Goal: Information Seeking & Learning: Learn about a topic

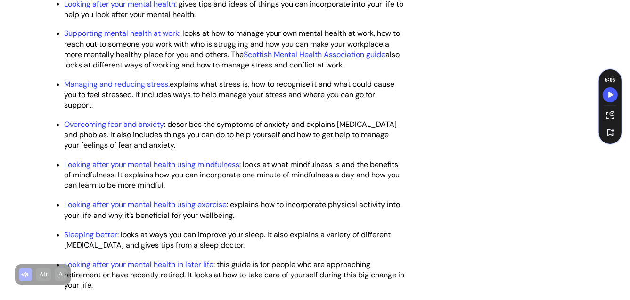
scroll to position [1272, 0]
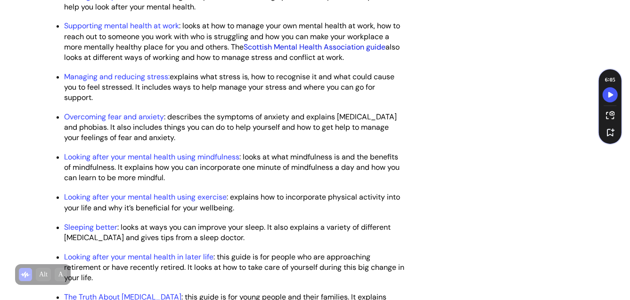
click at [351, 52] on link "Scottish Mental Health Association guide" at bounding box center [315, 47] width 142 height 10
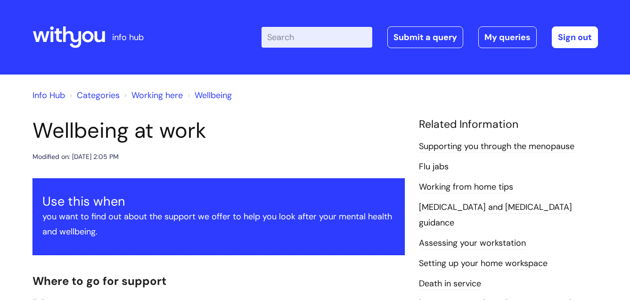
scroll to position [1272, 0]
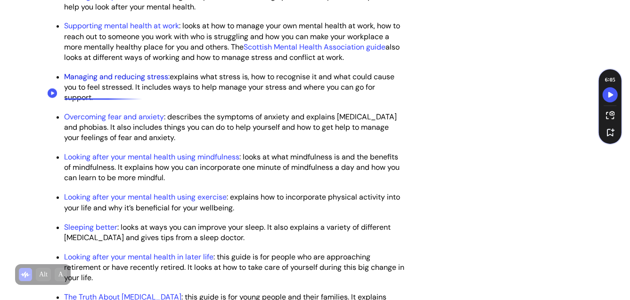
click at [134, 82] on link "Managing and reducing stress:" at bounding box center [118, 77] width 106 height 10
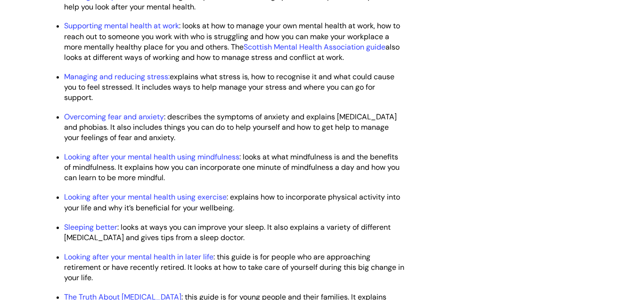
scroll to position [1272, 0]
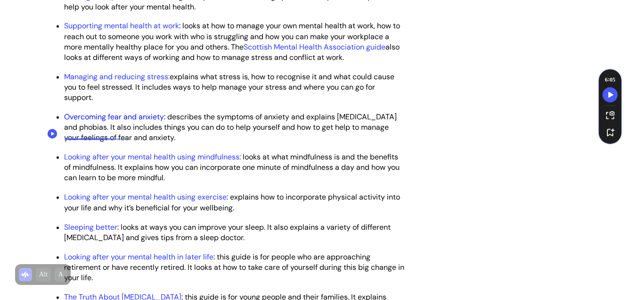
drag, startPoint x: 127, startPoint y: 134, endPoint x: 139, endPoint y: 135, distance: 12.3
click at [127, 122] on link "Overcoming fear and anxiety" at bounding box center [115, 117] width 100 height 10
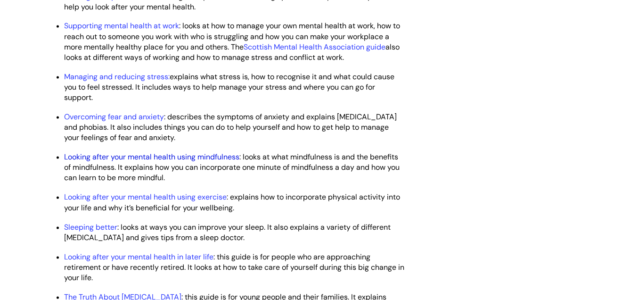
scroll to position [1272, 0]
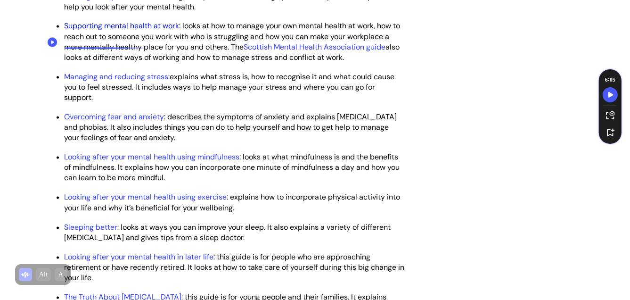
click at [124, 31] on link "Supporting mental health at work" at bounding box center [122, 26] width 115 height 10
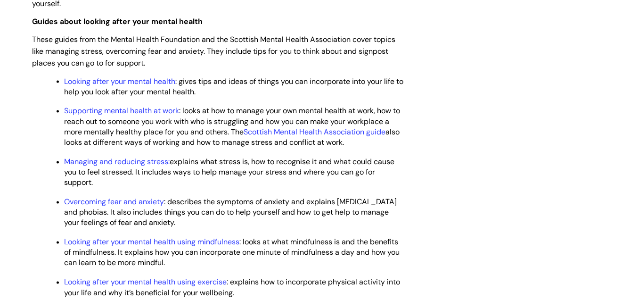
scroll to position [1177, 0]
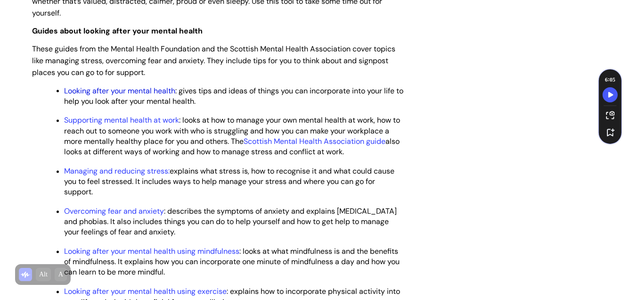
click at [138, 96] on link "Looking after your mental health" at bounding box center [120, 91] width 111 height 10
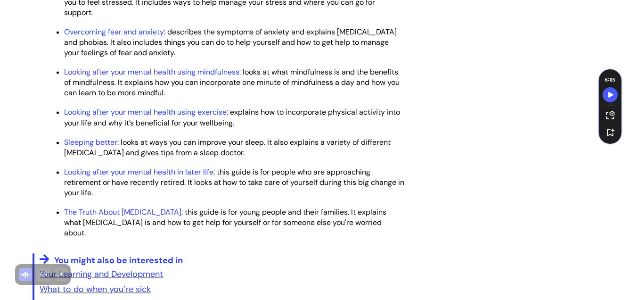
scroll to position [1366, 0]
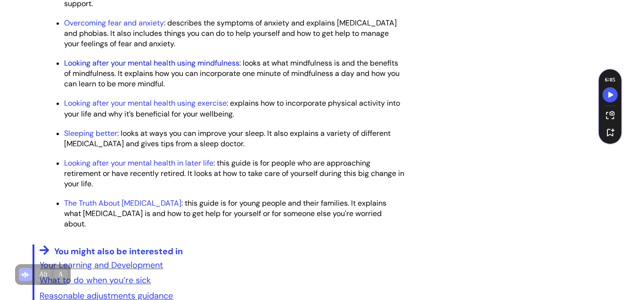
click at [147, 68] on link "Looking after your mental health using mindfulness" at bounding box center [152, 63] width 175 height 10
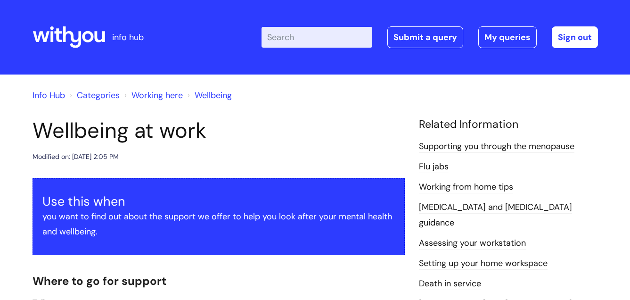
scroll to position [1366, 0]
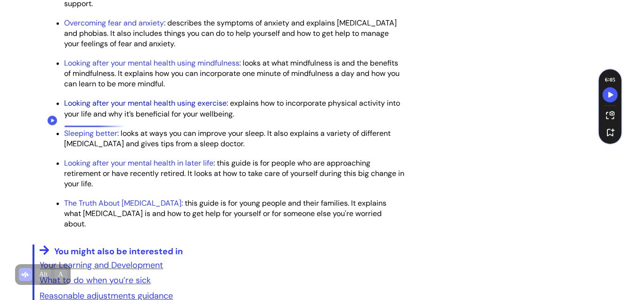
click at [126, 108] on link "Looking after your mental health using exercise" at bounding box center [146, 103] width 163 height 10
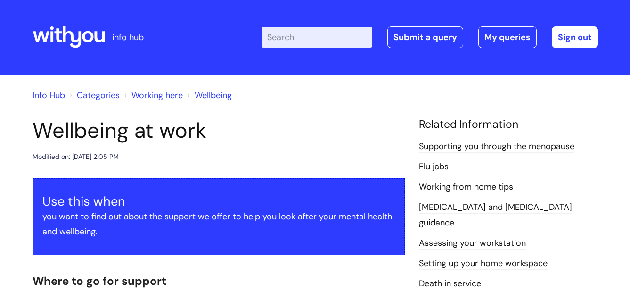
scroll to position [1366, 0]
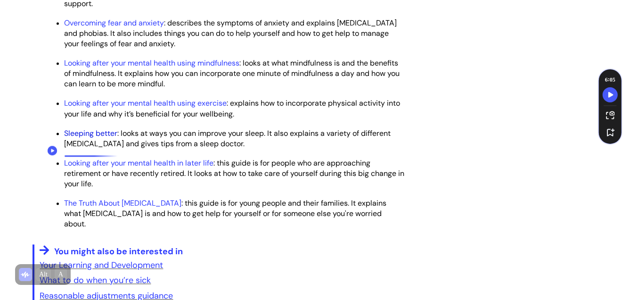
click at [97, 138] on link "Sleeping better" at bounding box center [91, 133] width 53 height 10
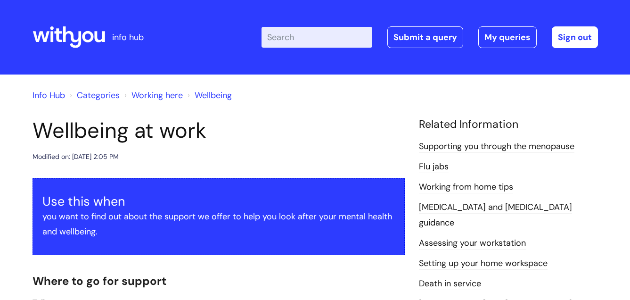
scroll to position [1366, 0]
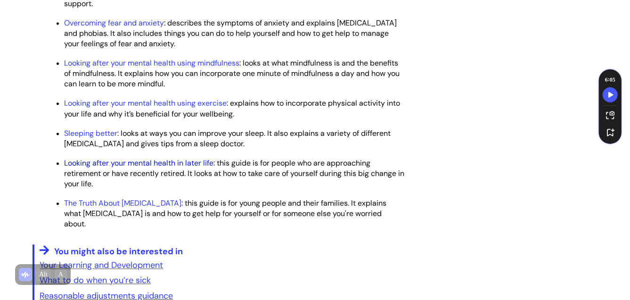
click at [138, 168] on link "Looking after your mental health in later life" at bounding box center [139, 163] width 149 height 10
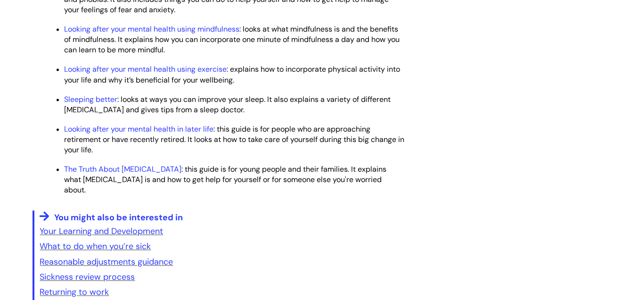
scroll to position [1366, 0]
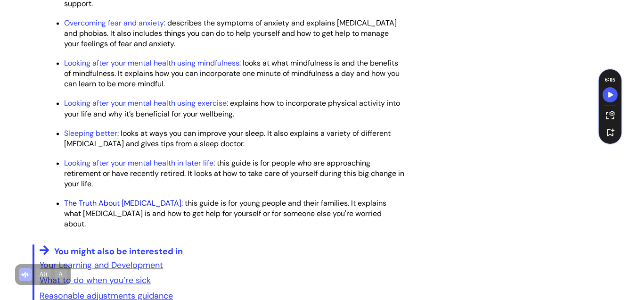
click at [134, 208] on link "The Truth About [MEDICAL_DATA]" at bounding box center [123, 203] width 117 height 10
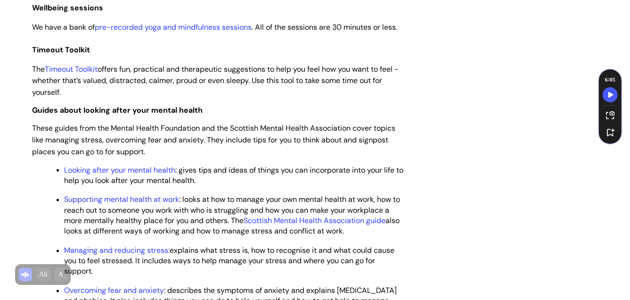
scroll to position [1084, 0]
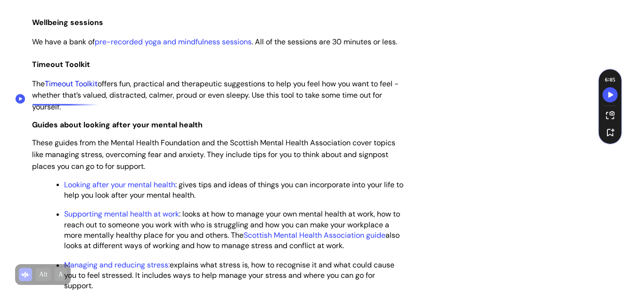
click at [84, 89] on link "Timeout Toolkit" at bounding box center [71, 84] width 53 height 10
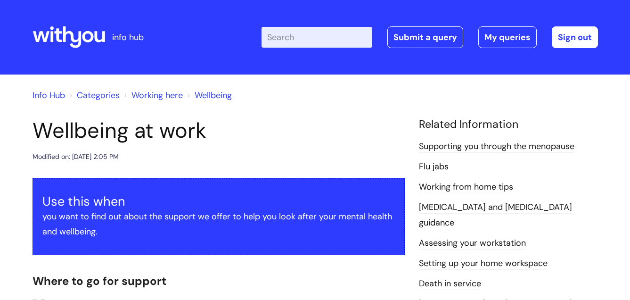
scroll to position [1084, 0]
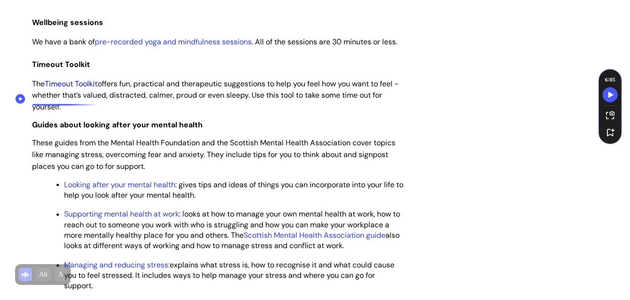
click at [90, 89] on link "Timeout Toolkit" at bounding box center [71, 84] width 53 height 10
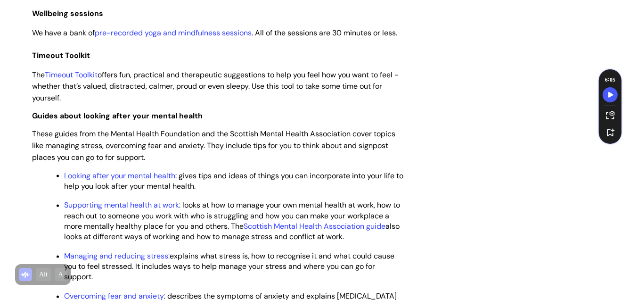
scroll to position [989, 0]
